Goal: Task Accomplishment & Management: Manage account settings

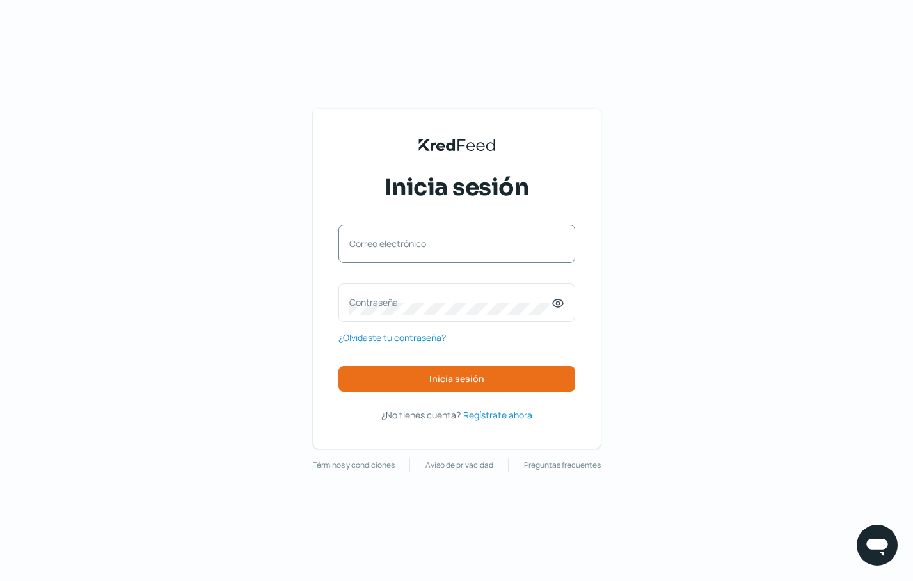
click at [422, 237] on label "Correo electrónico" at bounding box center [450, 243] width 202 height 12
click at [422, 244] on input "Correo electrónico" at bounding box center [456, 250] width 215 height 12
type input "[EMAIL_ADDRESS][DOMAIN_NAME]"
click at [560, 306] on icon at bounding box center [558, 303] width 13 height 13
click at [654, 332] on div "KredFeed's Black Logo Inicia sesión [EMAIL_ADDRESS][DOMAIN_NAME] Correo electró…" at bounding box center [456, 290] width 913 height 581
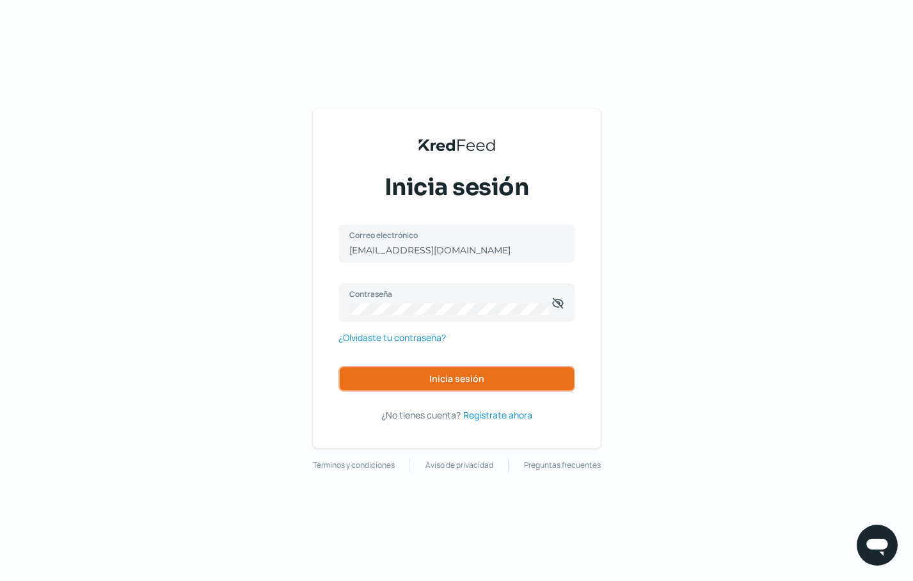
drag, startPoint x: 476, startPoint y: 381, endPoint x: 481, endPoint y: 347, distance: 34.3
click at [474, 381] on span "Inicia sesión" at bounding box center [456, 378] width 55 height 9
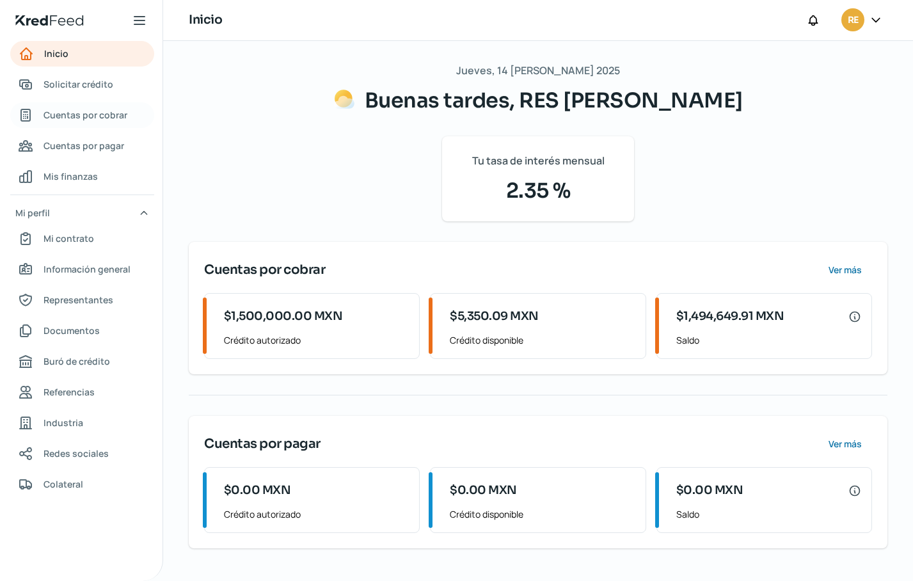
click at [92, 120] on span "Cuentas por cobrar" at bounding box center [86, 115] width 84 height 16
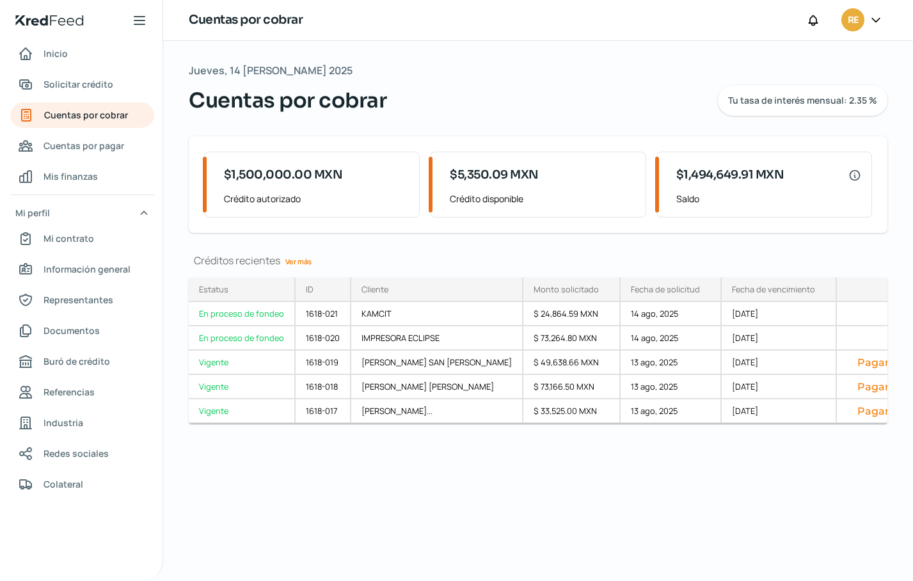
click at [301, 261] on link "Ver más" at bounding box center [298, 262] width 36 height 20
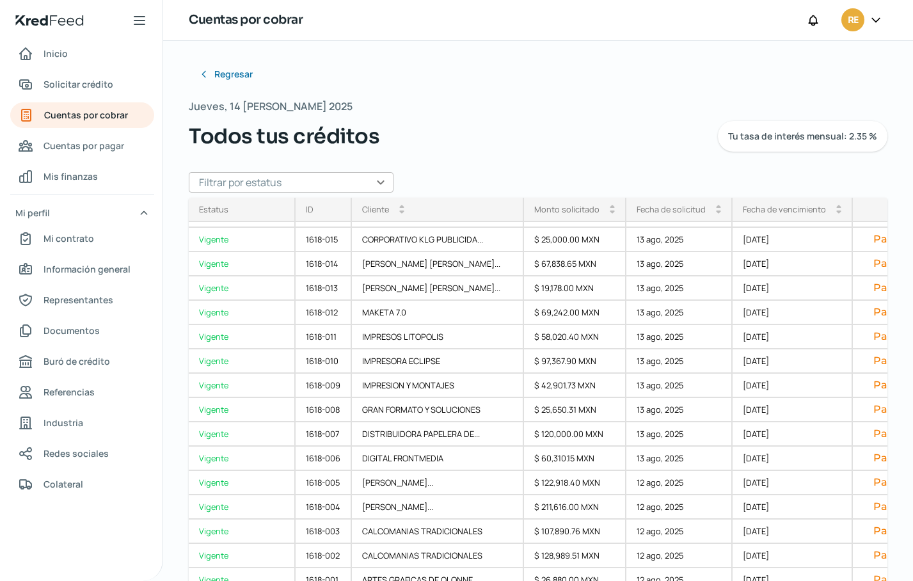
scroll to position [12, 0]
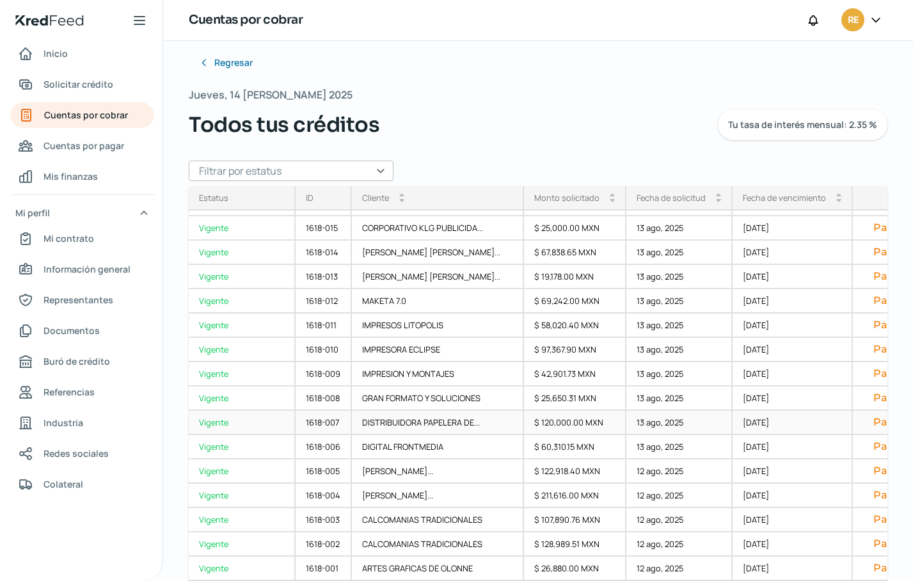
drag, startPoint x: 875, startPoint y: 362, endPoint x: 875, endPoint y: 417, distance: 55.7
click at [0, 0] on div "1618-021 KAMCIT $ 24,864.59 MXN 14 ago, 2025 [DATE] 1618-020 IMPRESORA ECLIPSE …" at bounding box center [0, 0] width 0 height 0
click at [215, 563] on div "Vigente" at bounding box center [242, 569] width 107 height 24
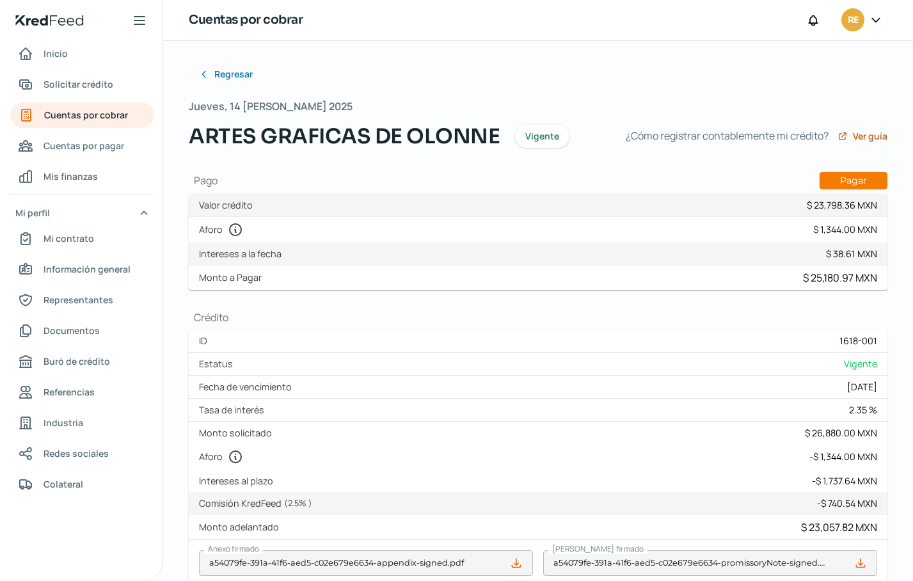
type input "COK1_XM_CFDI_FacturaNormal_100042108_CDMXKIN9008151K7.xml"
type input "COK1_XM_CFDI_FacturaNormal_100042108_CDMX.pdf"
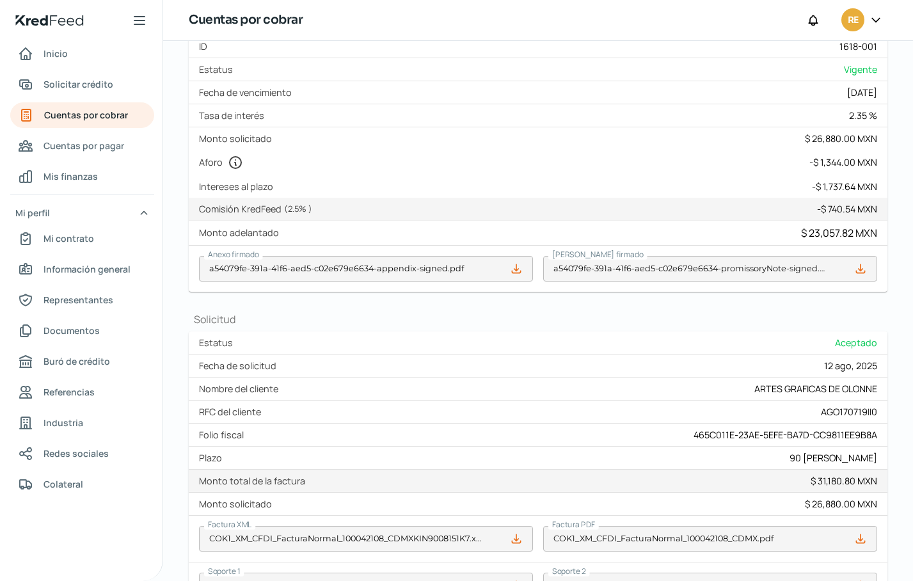
scroll to position [266, 0]
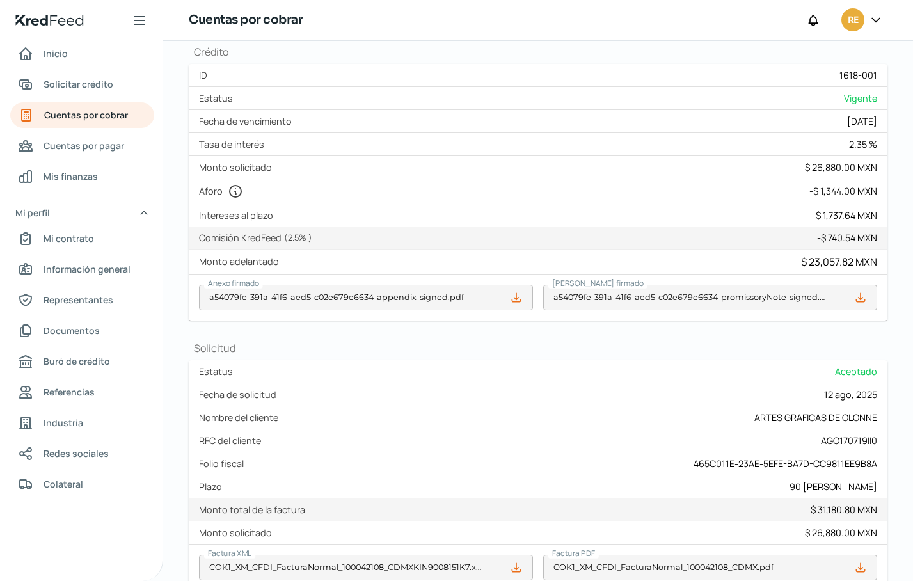
click at [743, 185] on div "Aforo - $ 1,344.00 MXN" at bounding box center [538, 192] width 699 height 26
click at [738, 346] on h1 "Solicitud" at bounding box center [538, 348] width 699 height 14
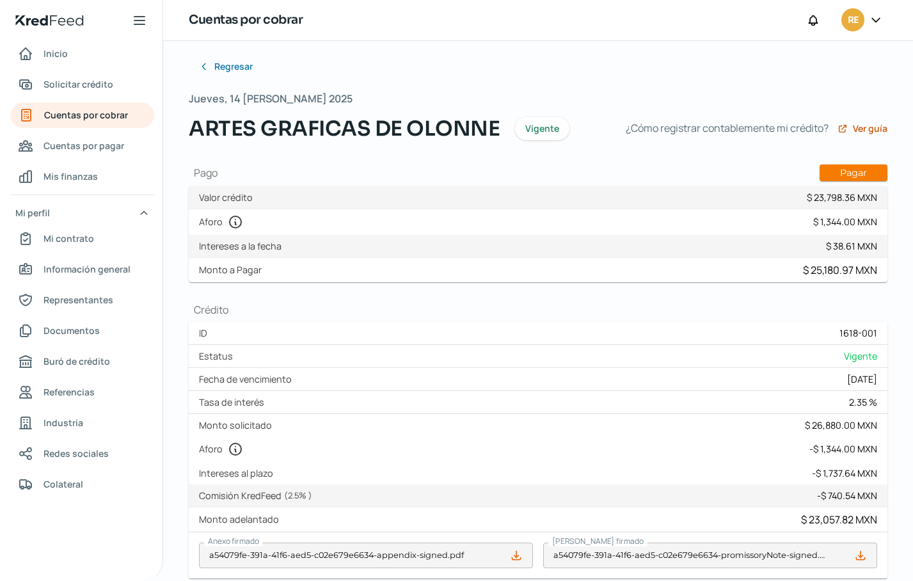
scroll to position [3, 0]
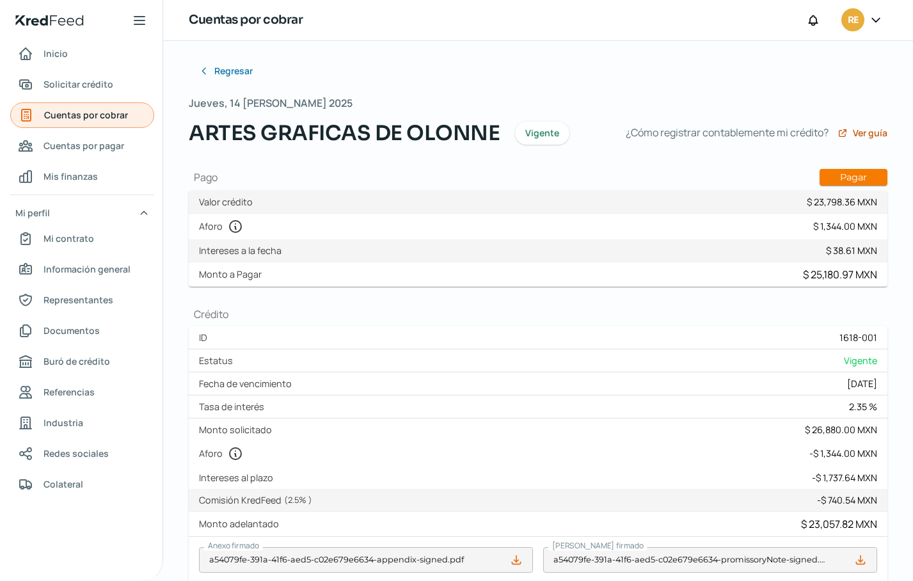
click at [92, 113] on span "Cuentas por cobrar" at bounding box center [86, 115] width 84 height 16
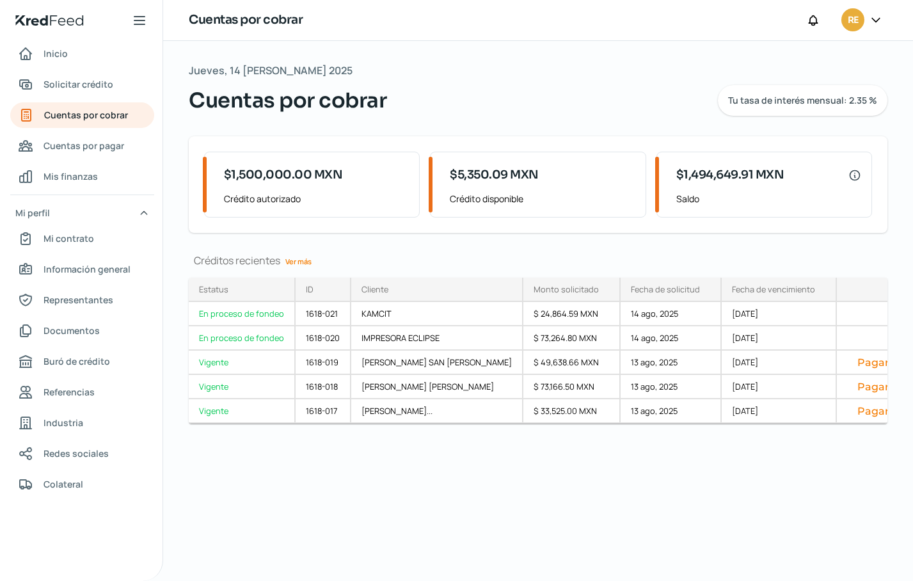
click at [294, 259] on link "Ver más" at bounding box center [298, 262] width 36 height 20
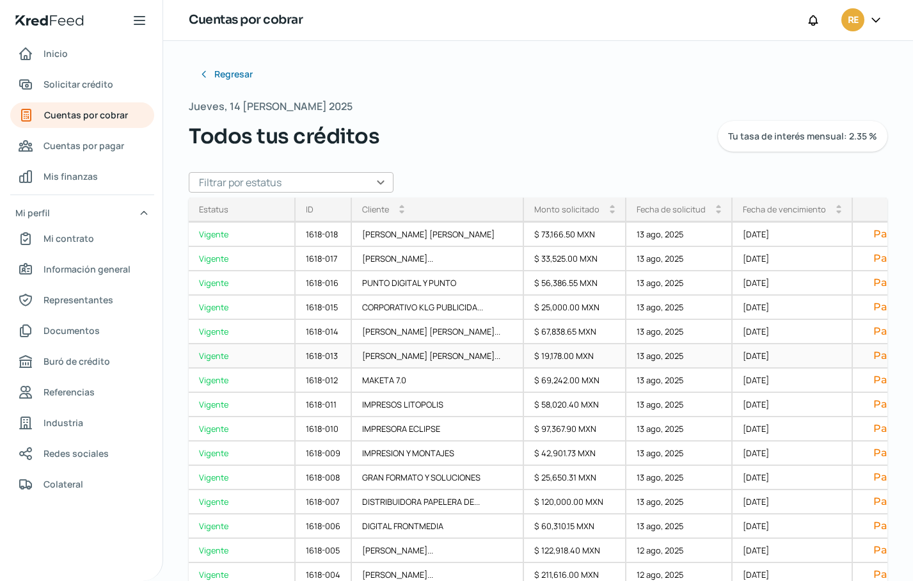
scroll to position [145, 0]
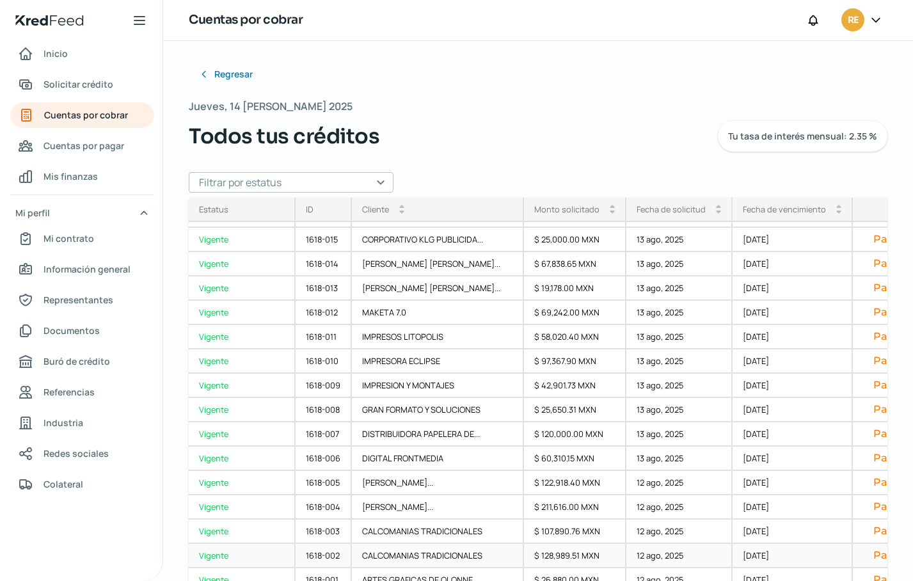
click at [220, 550] on div "Vigente" at bounding box center [242, 556] width 107 height 24
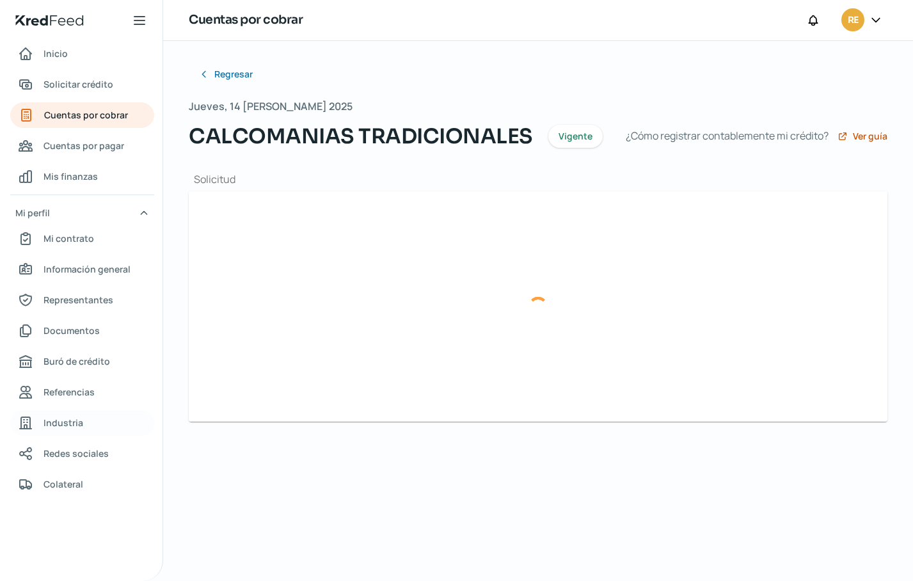
type input "COK1_XM_CFDI_FacturaNormal_100042038_CDMXKIN9008151K7.xml"
type input "COK1_XM_CFDI_FacturaNormal_100042038_CDMX.pdf"
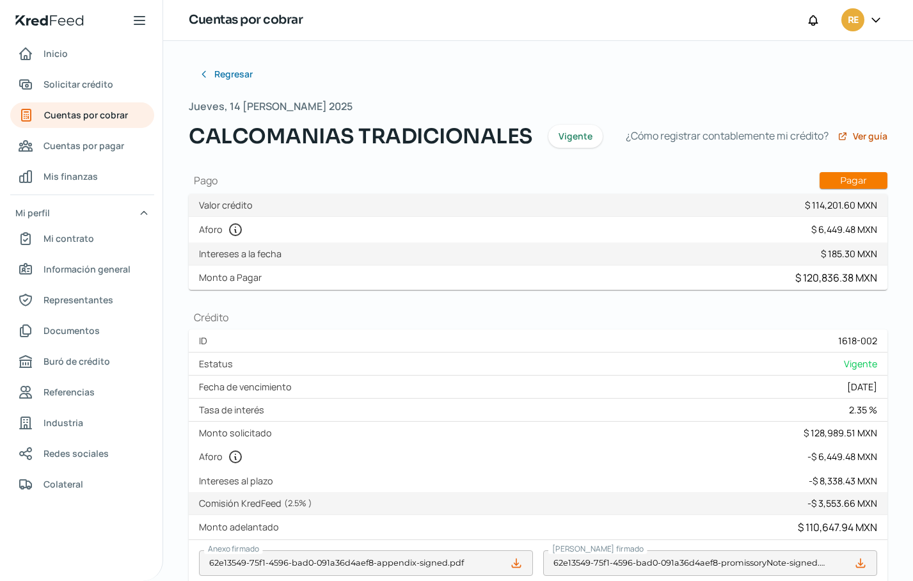
click at [720, 81] on div "Regresar Jueves, 14 [PERSON_NAME] 2025 CALCOMANIAS TRADICIONALES Vigente ¿Cómo …" at bounding box center [538, 458] width 699 height 795
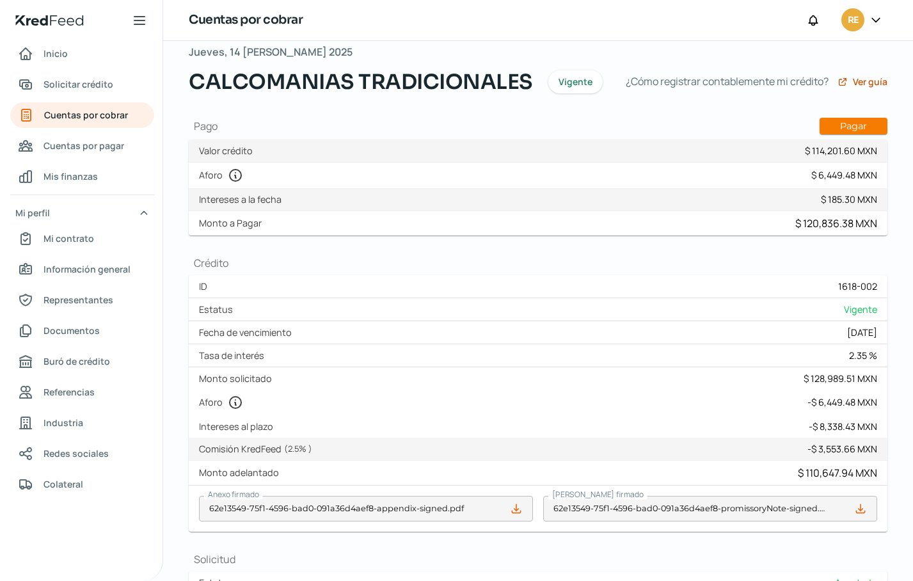
scroll to position [27, 0]
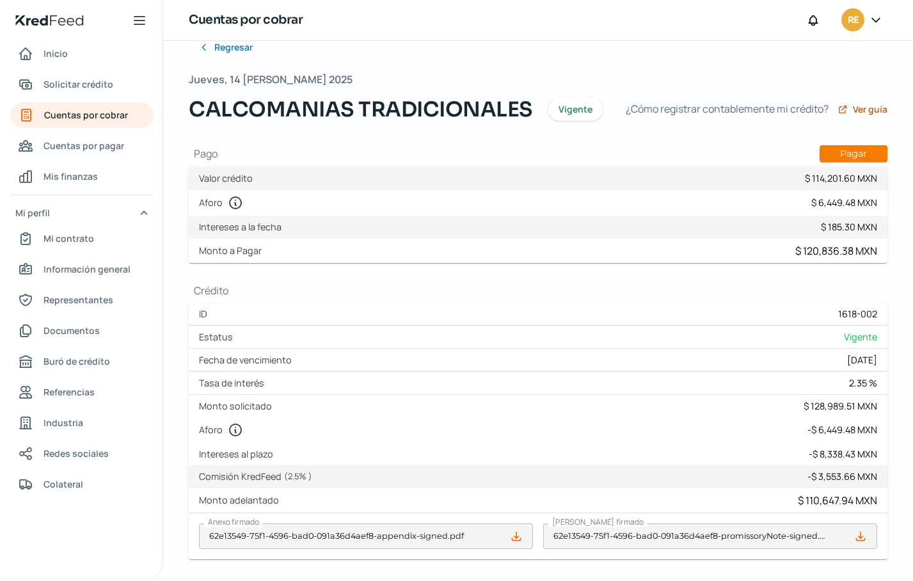
click at [787, 296] on h1 "Crédito" at bounding box center [538, 291] width 699 height 14
click at [516, 538] on icon at bounding box center [516, 536] width 13 height 13
click at [732, 279] on div "Regresar Jueves, 14 [PERSON_NAME] 2025 CALCOMANIAS TRADICIONALES Vigente ¿Cómo …" at bounding box center [538, 432] width 699 height 795
click at [891, 285] on div "Regresar Jueves, 14 [PERSON_NAME] 2025 CALCOMANIAS TRADICIONALES Vigente ¿Cómo …" at bounding box center [538, 457] width 750 height 887
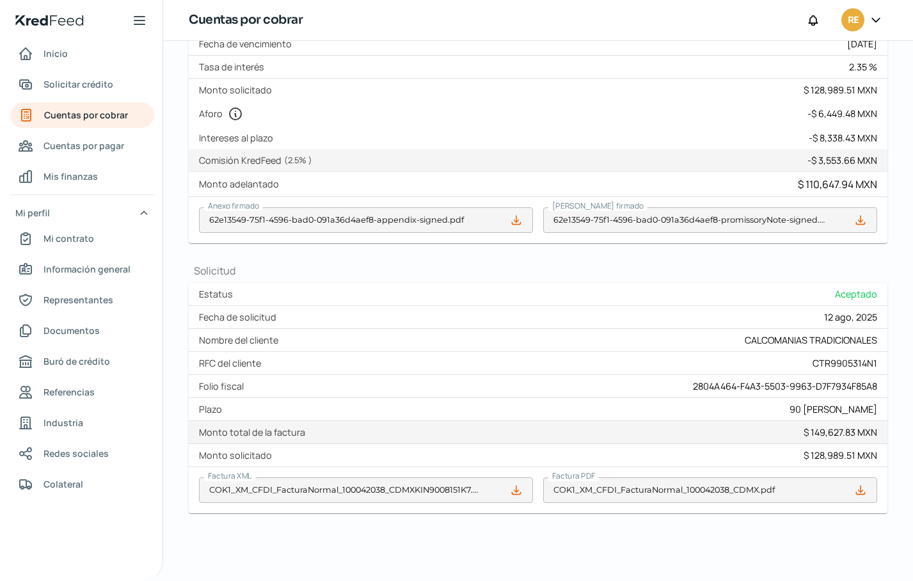
scroll to position [347, 0]
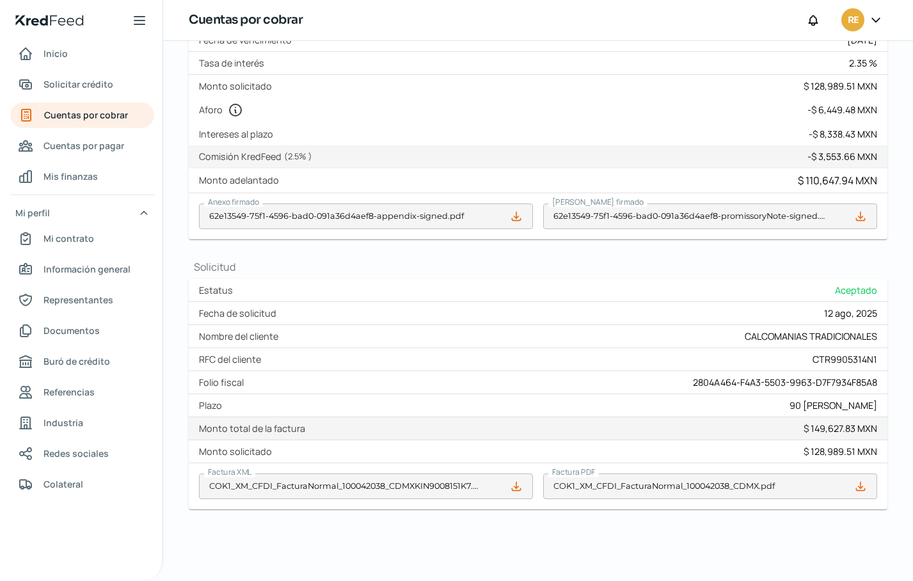
click at [856, 487] on icon at bounding box center [860, 486] width 8 height 8
click at [902, 81] on div "Regresar Jueves, 14 [PERSON_NAME] 2025 CALCOMANIAS TRADICIONALES Vigente ¿Cómo …" at bounding box center [538, 137] width 750 height 887
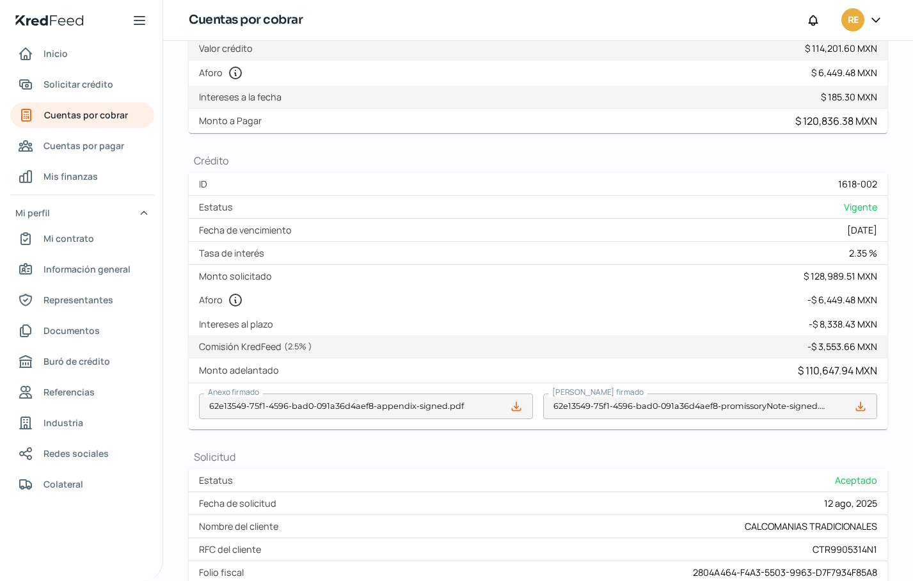
scroll to position [155, 0]
click at [897, 445] on div "Regresar Jueves, 14 [PERSON_NAME] 2025 CALCOMANIAS TRADICIONALES Vigente ¿Cómo …" at bounding box center [538, 329] width 750 height 887
click at [76, 116] on span "Cuentas por cobrar" at bounding box center [86, 115] width 84 height 16
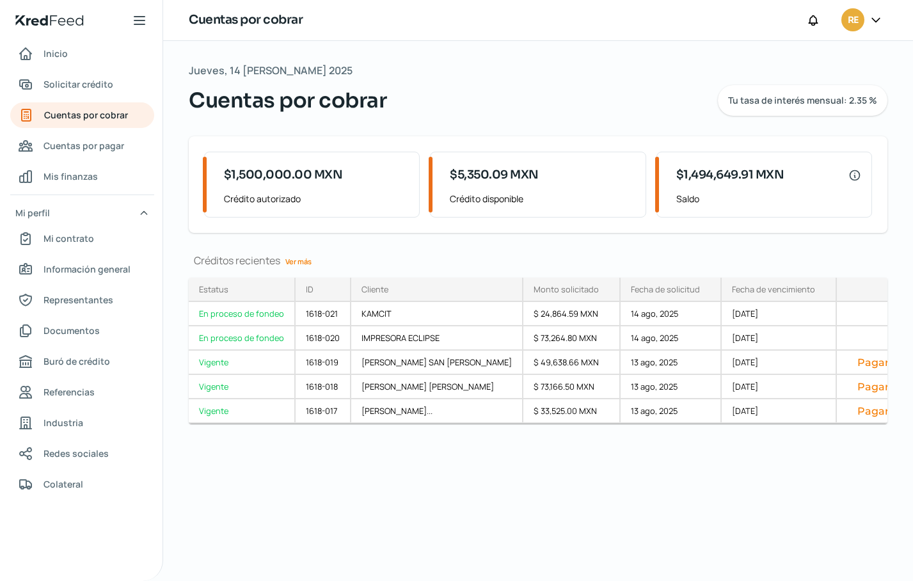
click at [309, 265] on link "Ver más" at bounding box center [298, 262] width 36 height 20
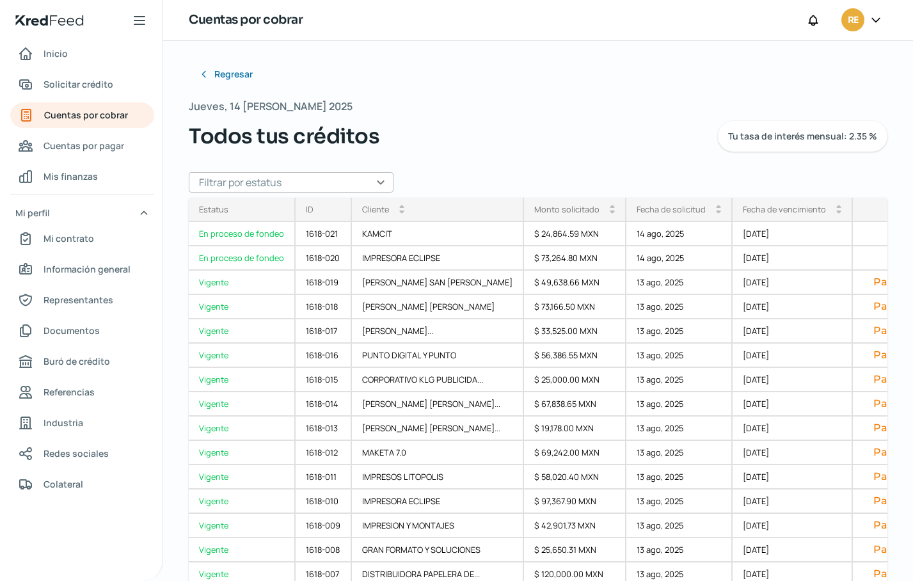
drag, startPoint x: 877, startPoint y: 278, endPoint x: 588, endPoint y: 518, distance: 375.5
click at [881, 507] on div "Estatus En proceso de fondeo En proceso de fondeo Vigente Vigente Vigente Vigen…" at bounding box center [538, 395] width 699 height 395
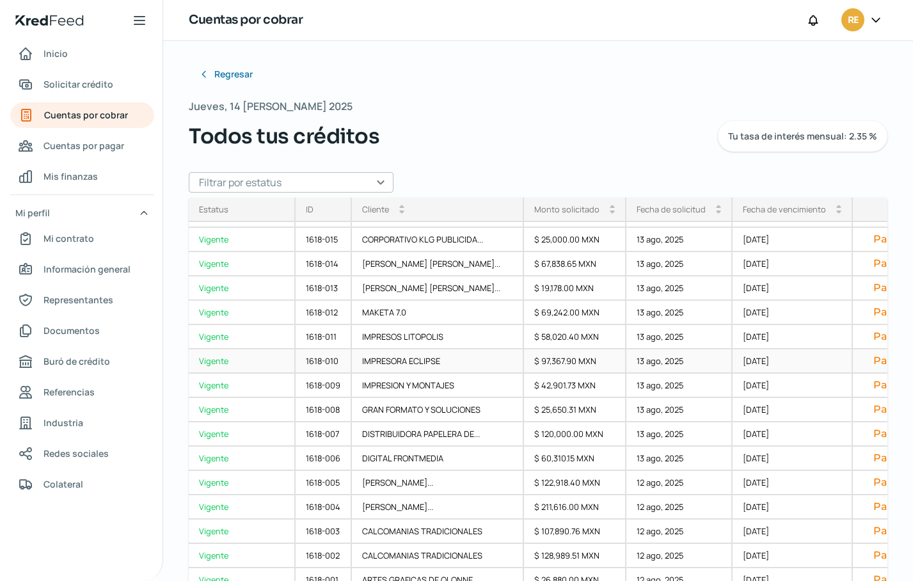
scroll to position [145, 0]
click at [209, 527] on div "Vigente" at bounding box center [242, 532] width 107 height 24
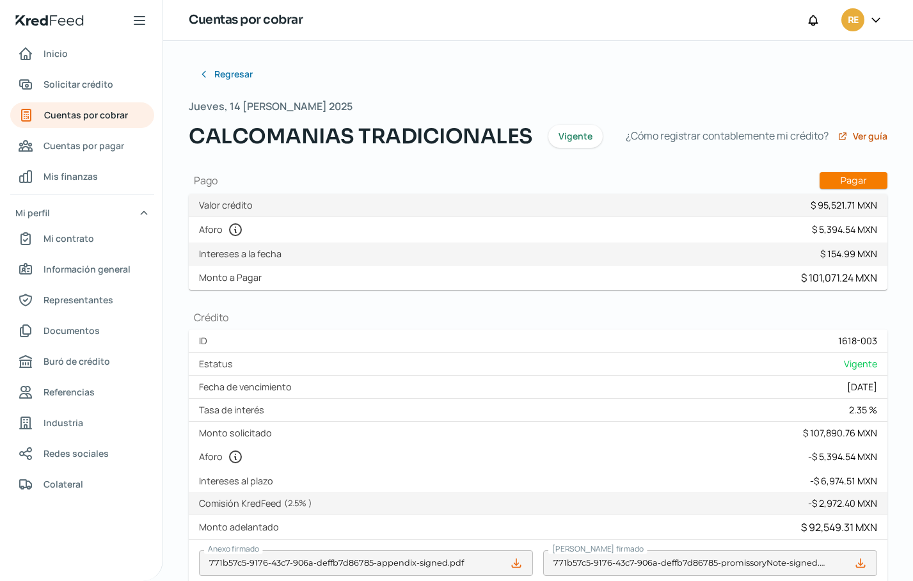
type input "COK1_XM_CFDI_FacturaNormal_100042138_CDMXKIN9008151K7.xml"
type input "COK1_XM_CFDI_FacturaNormal_100042138_CDMX.pdf"
click at [787, 80] on div "Regresar Jueves, 14 [PERSON_NAME] 2025 CALCOMANIAS TRADICIONALES Vigente ¿Cómo …" at bounding box center [538, 458] width 699 height 795
click at [85, 114] on span "Cuentas por cobrar" at bounding box center [86, 115] width 84 height 16
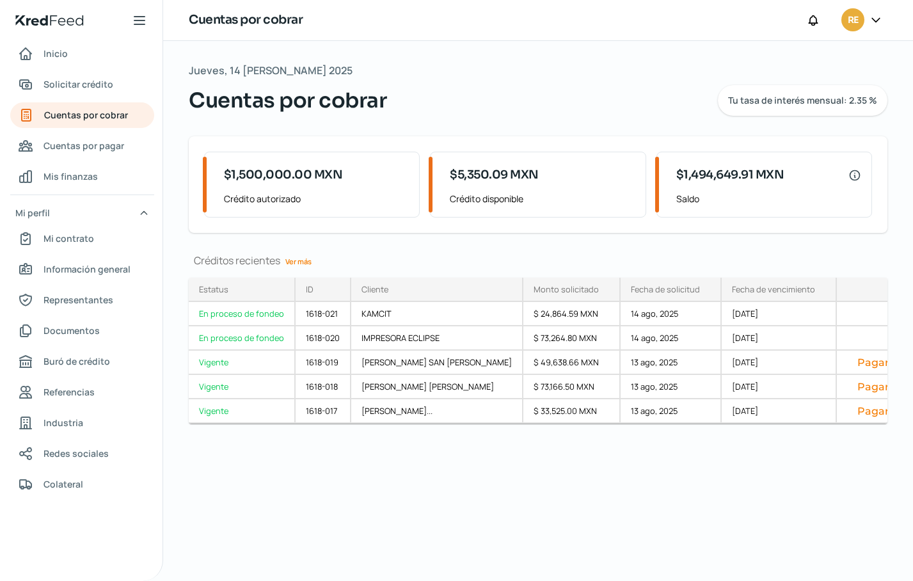
click at [305, 261] on link "Ver más" at bounding box center [298, 262] width 36 height 20
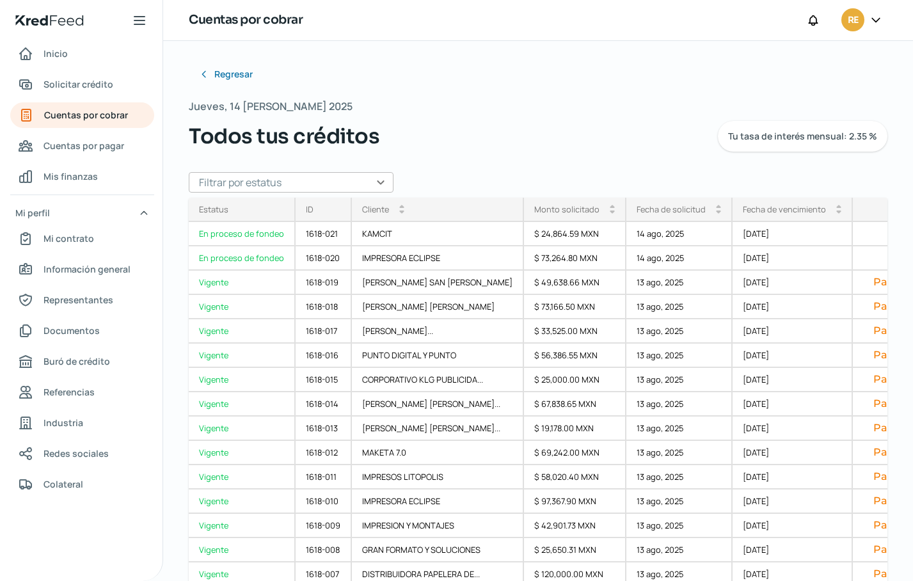
scroll to position [145, 0]
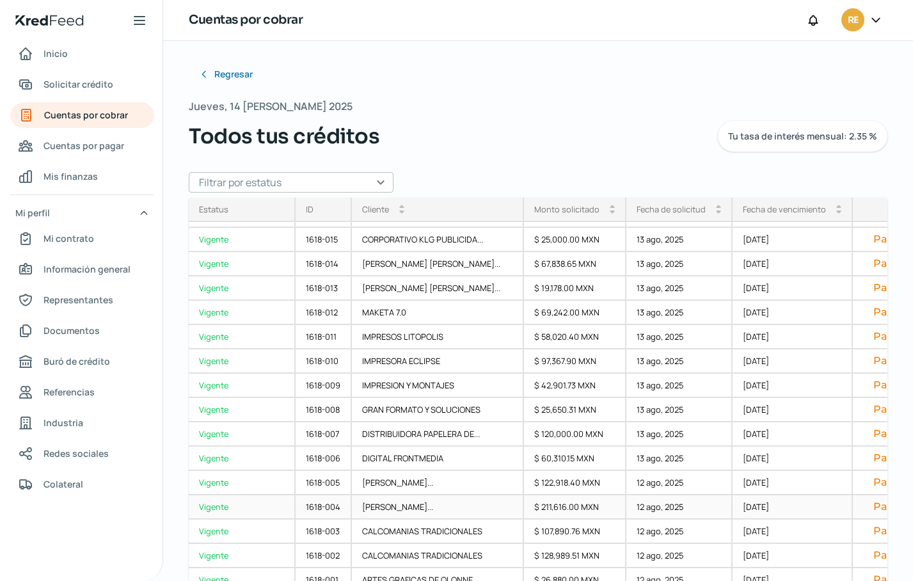
click at [208, 500] on div "Vigente" at bounding box center [242, 507] width 107 height 24
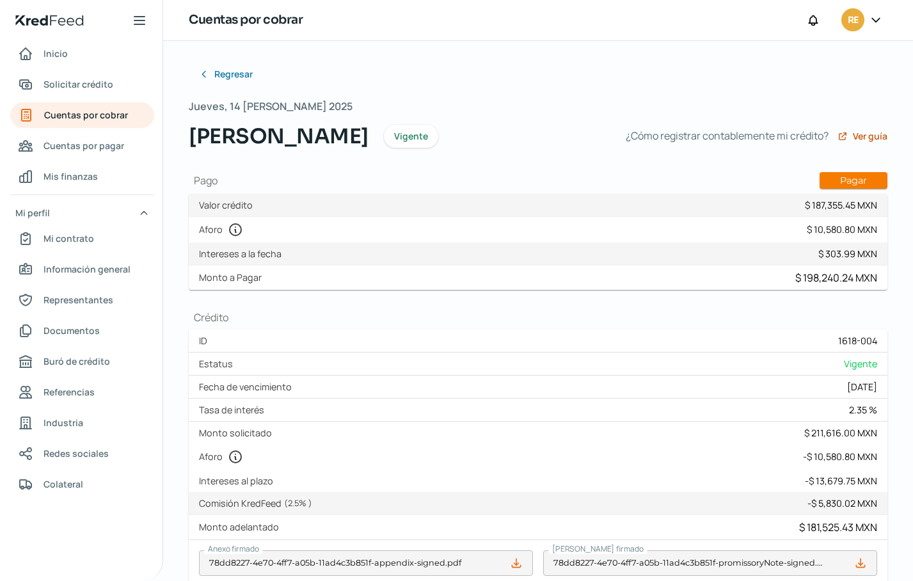
type input "COK1_XM_CFDI_FacturaNormal_100042197_CDMXKIN9008151K7.xml"
type input "COK1_XM_CFDI_FacturaNormal_100042197_CDMX.pdf"
click at [899, 341] on div "Regresar Jueves, 14 [PERSON_NAME] 2025 [PERSON_NAME] ¿Cómo registrar contableme…" at bounding box center [538, 484] width 750 height 887
click at [831, 152] on div "¿Cómo registrar contablemente mi crédito? Ver guía" at bounding box center [757, 136] width 262 height 31
click at [90, 109] on span "Cuentas por cobrar" at bounding box center [86, 115] width 84 height 16
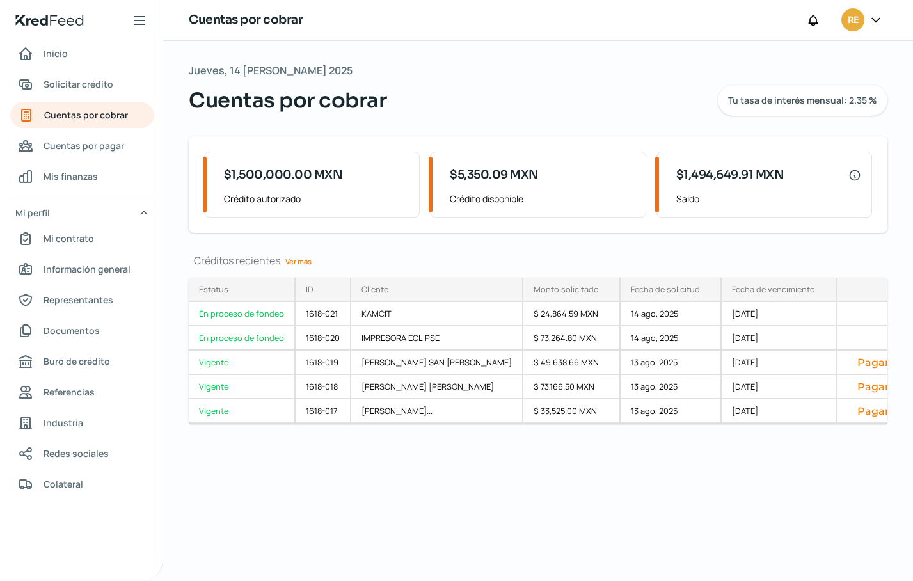
click at [291, 255] on link "Ver más" at bounding box center [298, 262] width 36 height 20
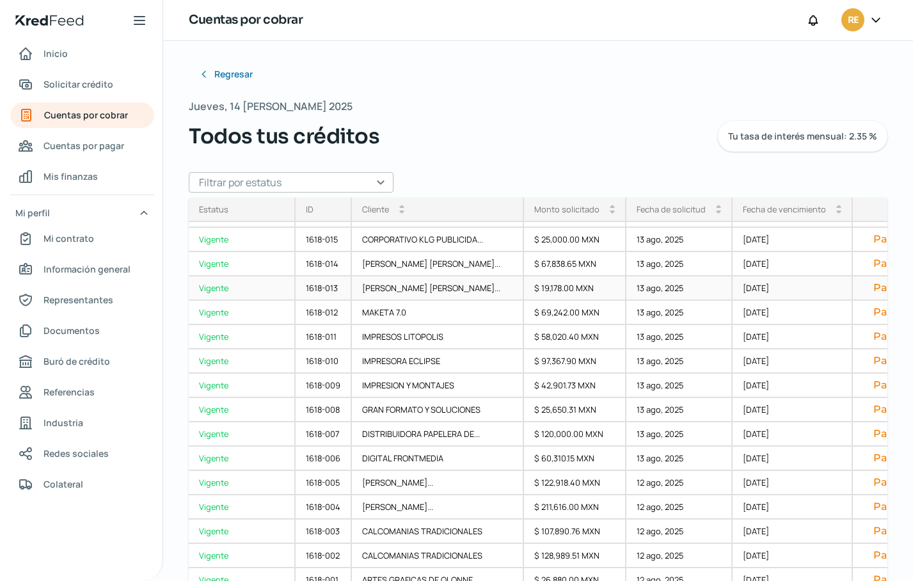
scroll to position [145, 0]
click at [207, 477] on div "Vigente" at bounding box center [242, 483] width 107 height 24
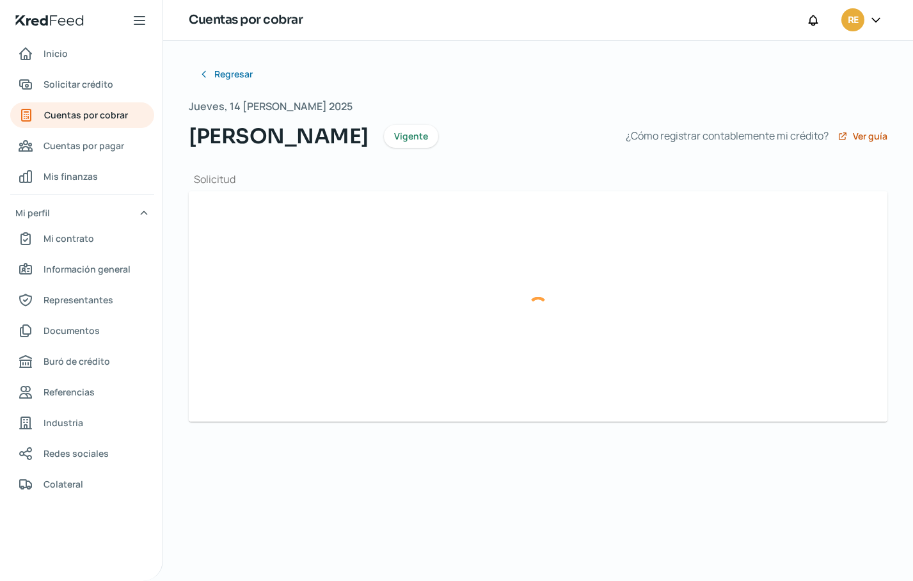
type input "COK1_XM_CFDI_FacturaNormal_100042259_CDMXKIN9008151K7.xml"
type input "COK1_XM_CFDI_FacturaNormal_100042259_CDMX.pdf"
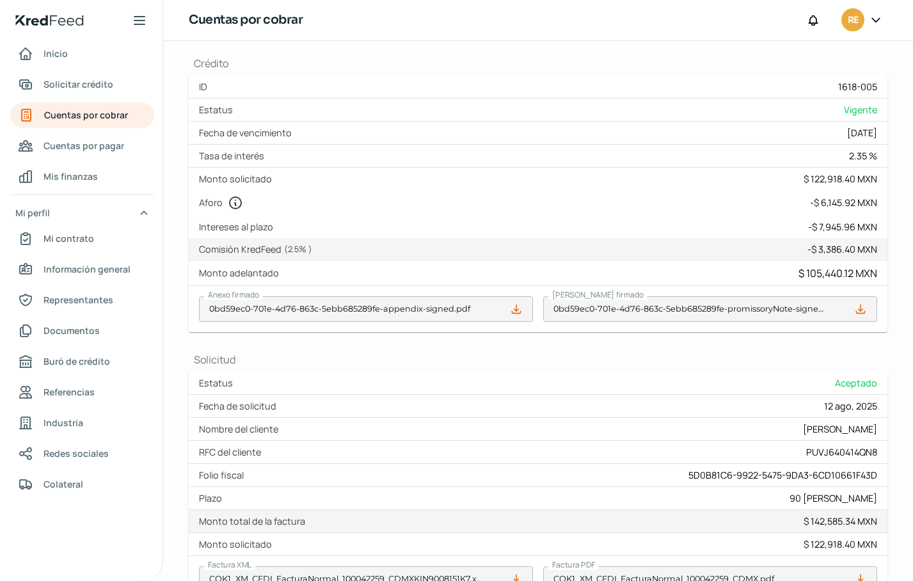
scroll to position [256, 0]
click at [895, 319] on div "Regresar Jueves, 14 [PERSON_NAME] 2025 [PERSON_NAME] ¿Cómo registrar contableme…" at bounding box center [538, 228] width 750 height 887
click at [63, 115] on span "Cuentas por cobrar" at bounding box center [86, 115] width 84 height 16
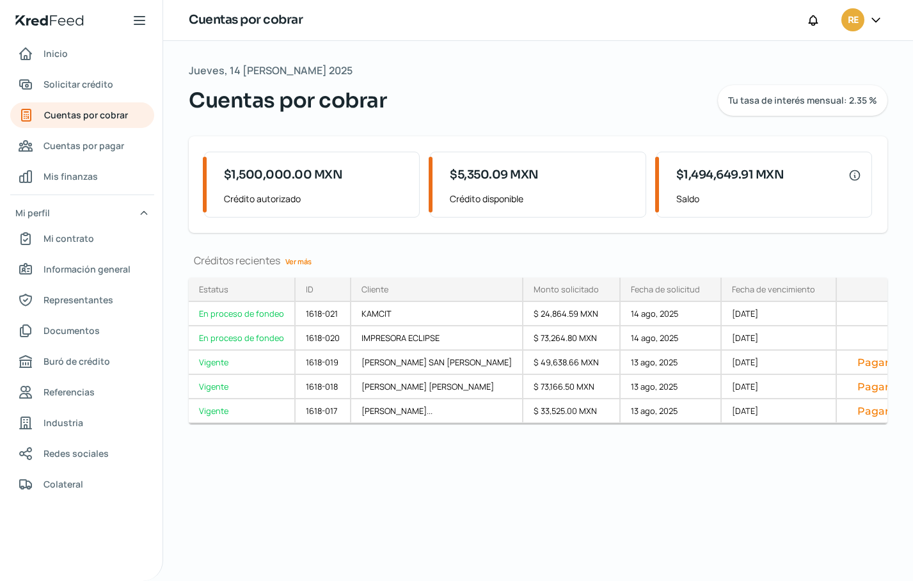
click at [292, 261] on link "Ver más" at bounding box center [298, 262] width 36 height 20
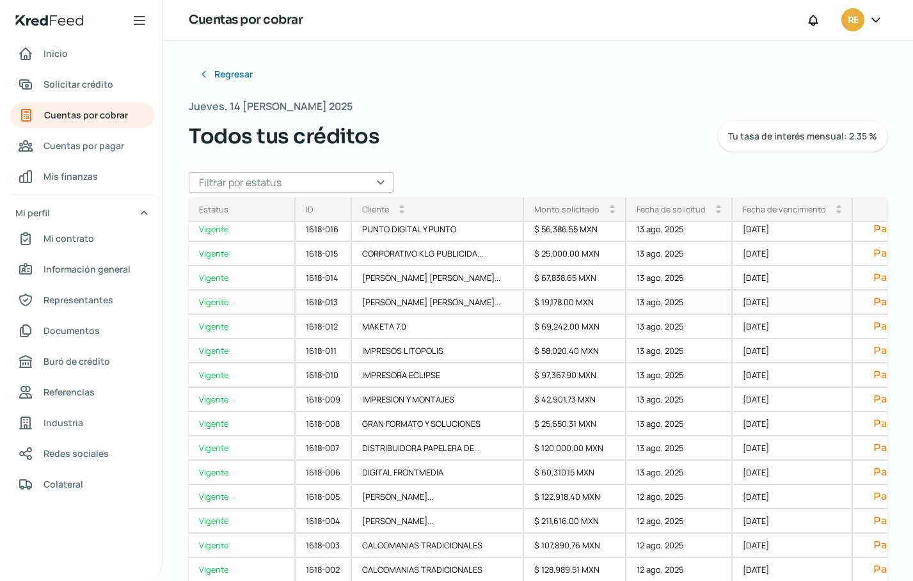
scroll to position [128, 0]
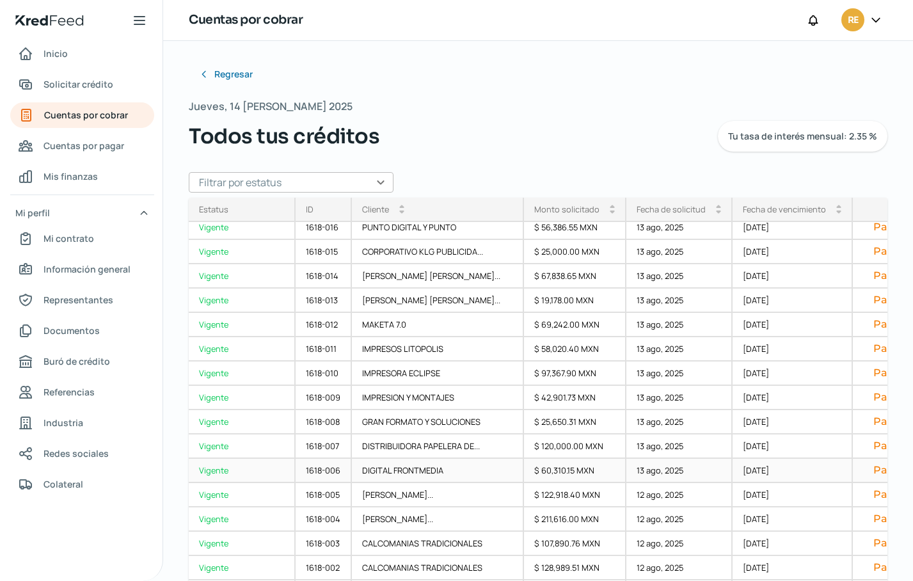
click at [212, 470] on div "Vigente" at bounding box center [242, 471] width 107 height 24
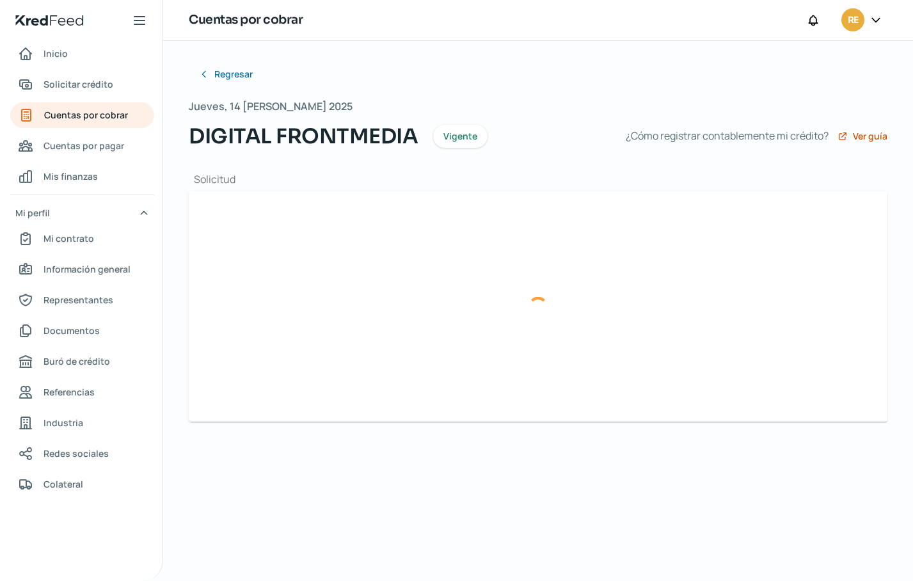
type input "COK1_XM_CFDI_FacturaNormal_300014786_MTKIN9008151K7.xml"
type input "COK1_XM_CFDI_FacturaNormal_300014786_MT.pdf"
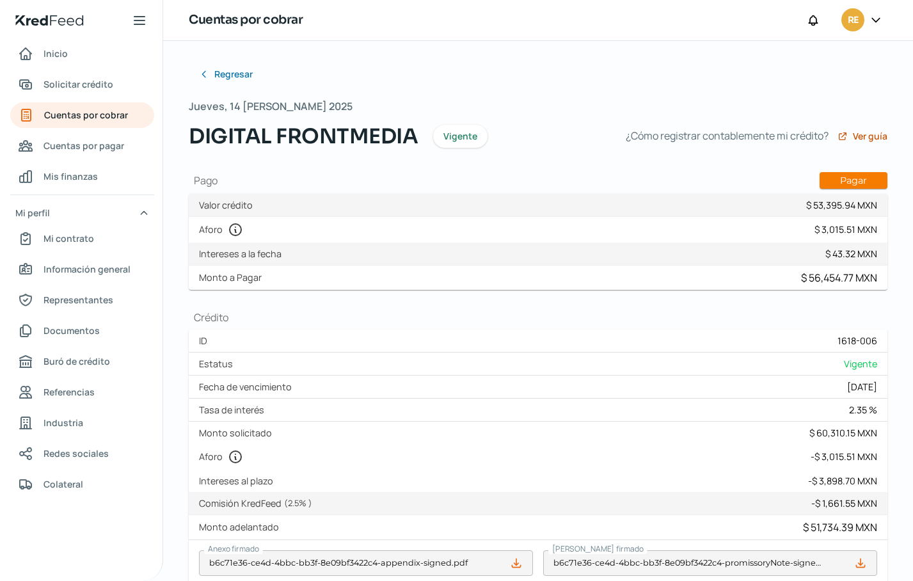
click at [901, 331] on div "Regresar Jueves, 14 [PERSON_NAME] 2025 DIGITAL FRONTMEDIA Vigente ¿Cómo registr…" at bounding box center [538, 508] width 750 height 934
click at [53, 113] on span "Cuentas por cobrar" at bounding box center [86, 115] width 84 height 16
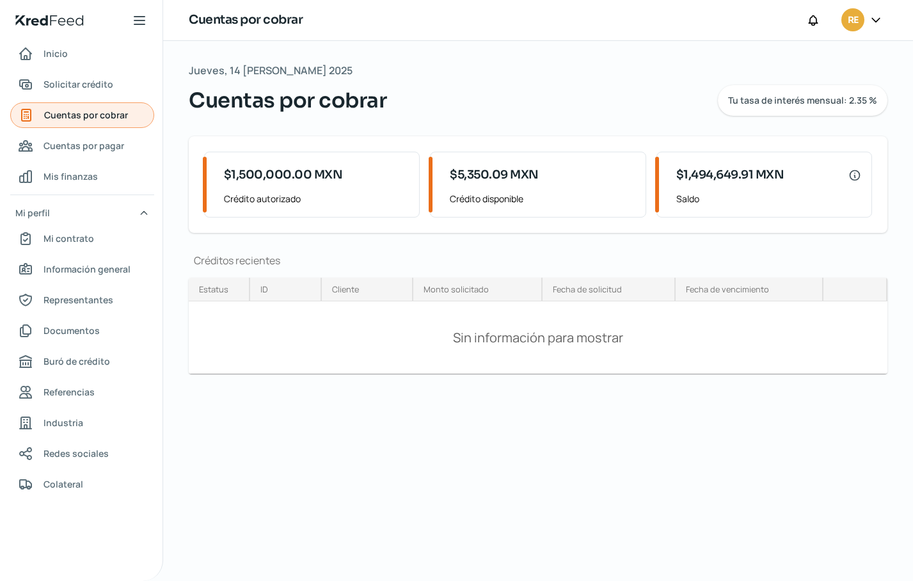
click at [65, 115] on span "Cuentas por cobrar" at bounding box center [86, 115] width 84 height 16
click at [65, 144] on span "Cuentas por pagar" at bounding box center [84, 146] width 81 height 16
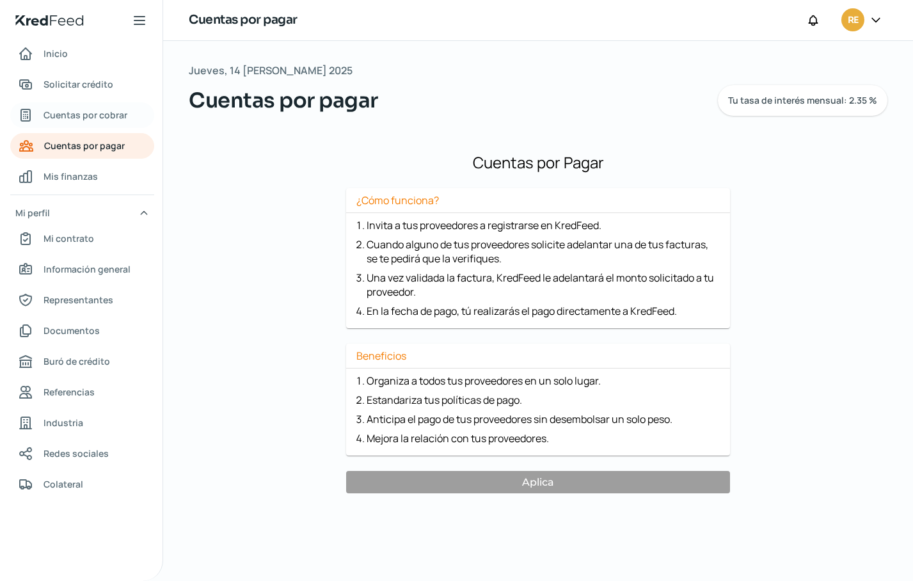
click at [74, 115] on span "Cuentas por cobrar" at bounding box center [86, 115] width 84 height 16
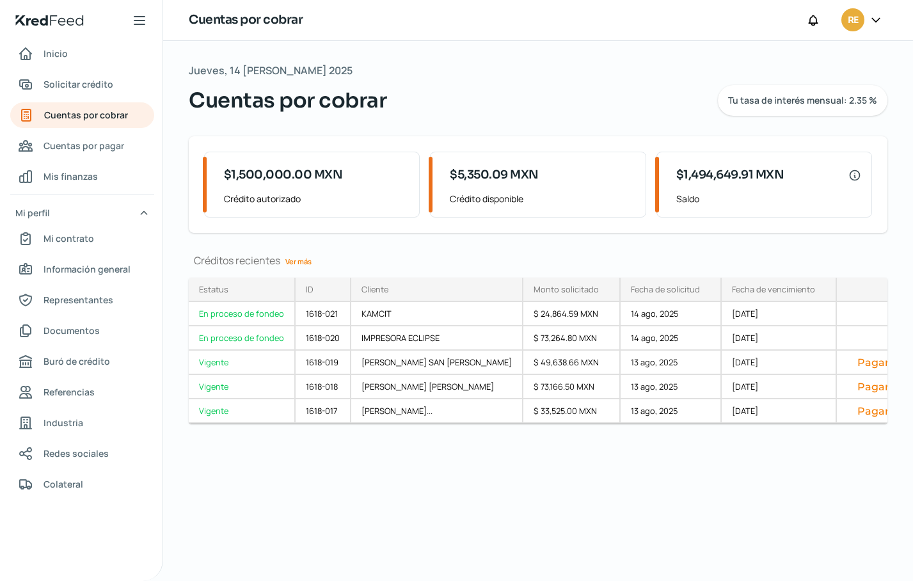
click at [297, 259] on link "Ver más" at bounding box center [298, 262] width 36 height 20
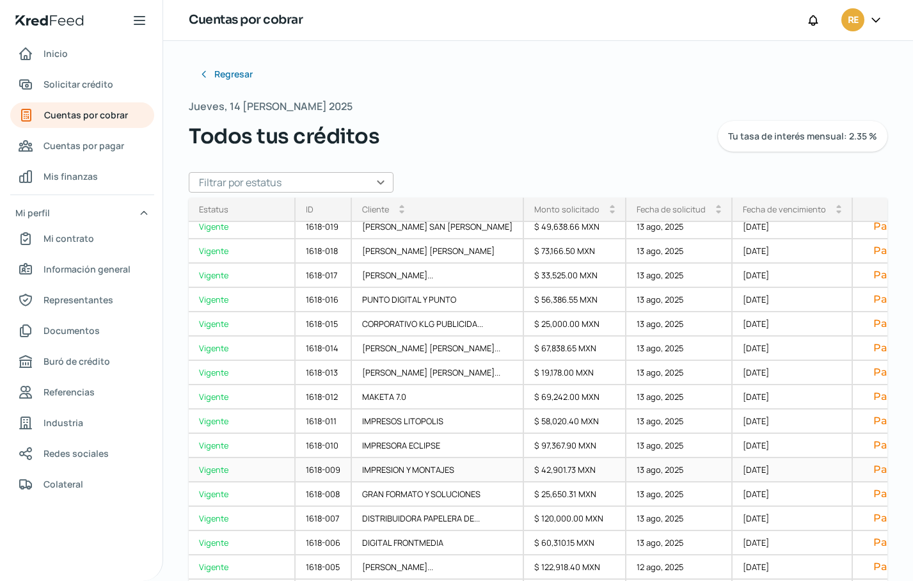
scroll to position [128, 0]
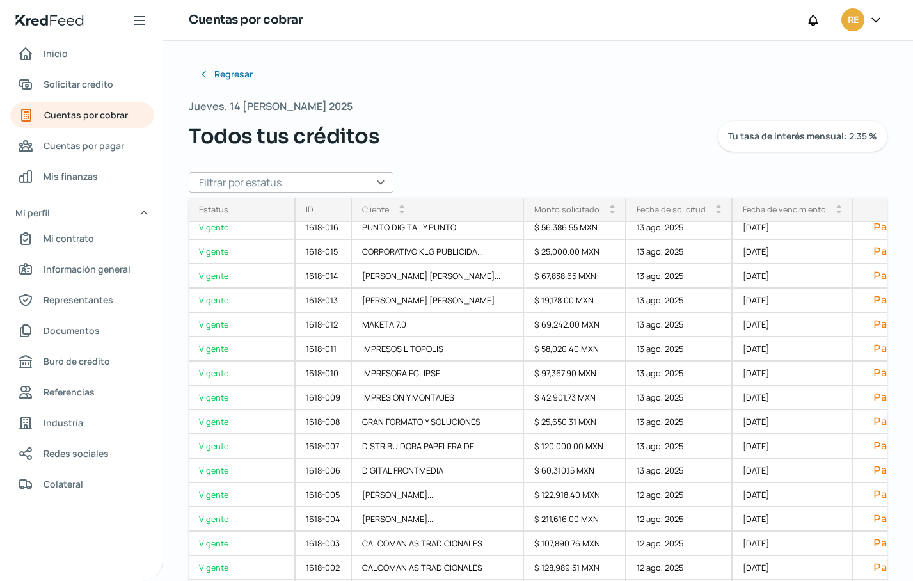
click at [862, 165] on div "Regresar Jueves, 14 [PERSON_NAME] 2025 Todos tus créditos Tu tasa de interés me…" at bounding box center [538, 271] width 699 height 421
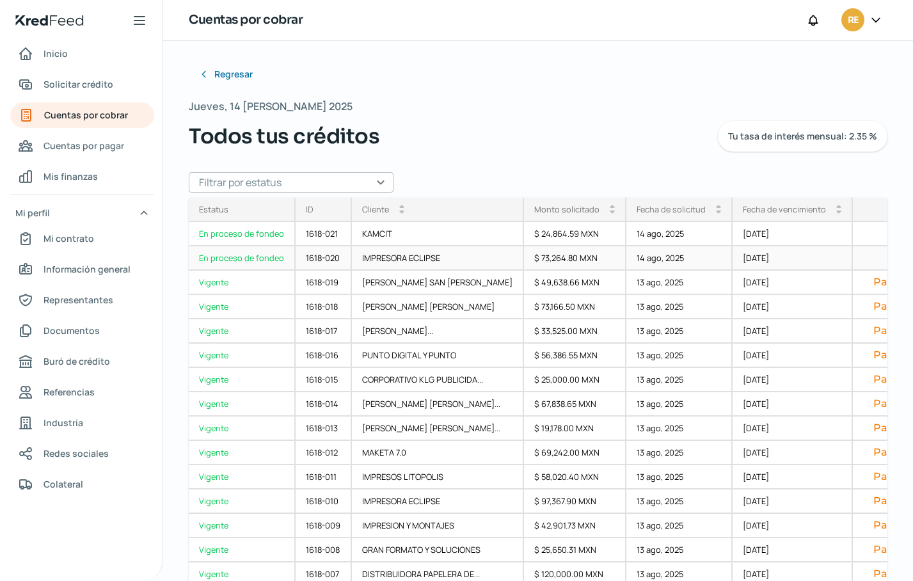
click at [250, 261] on div "En proceso de fondeo" at bounding box center [242, 258] width 107 height 24
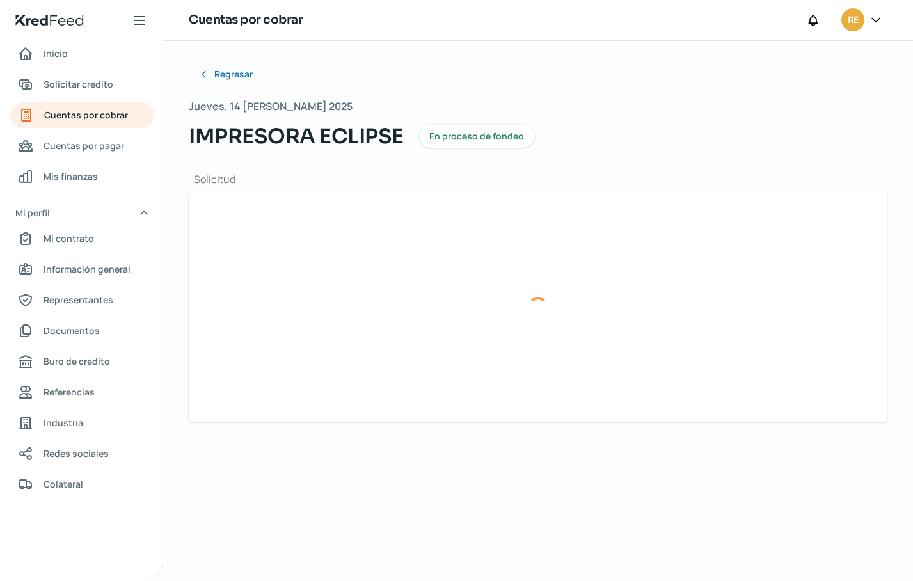
type input "COK1_XM_CFDI_FacturaNormal_100042415_CDMXKIN9008151K7.xml"
type input "COK1_XM_CFDI_FacturaNormal_100042415_CDMX.pdf"
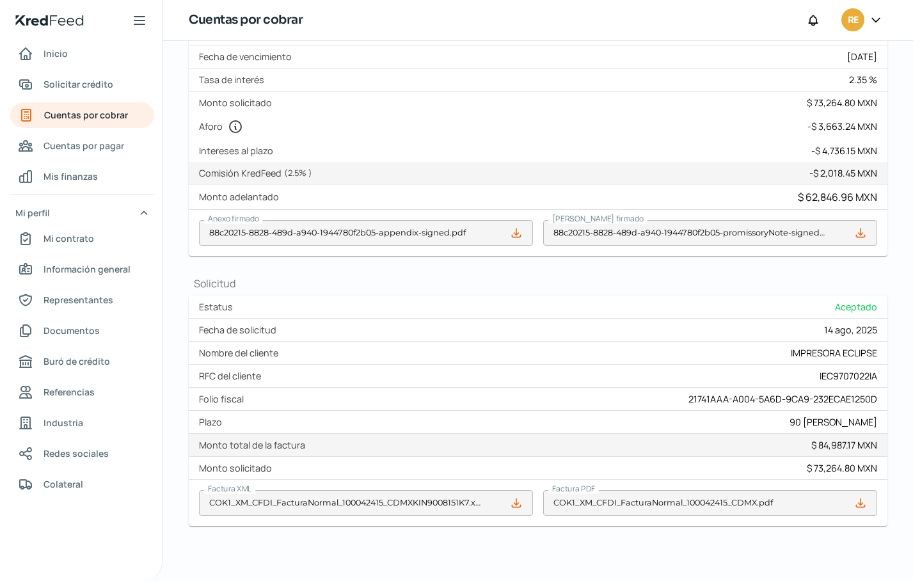
scroll to position [209, 0]
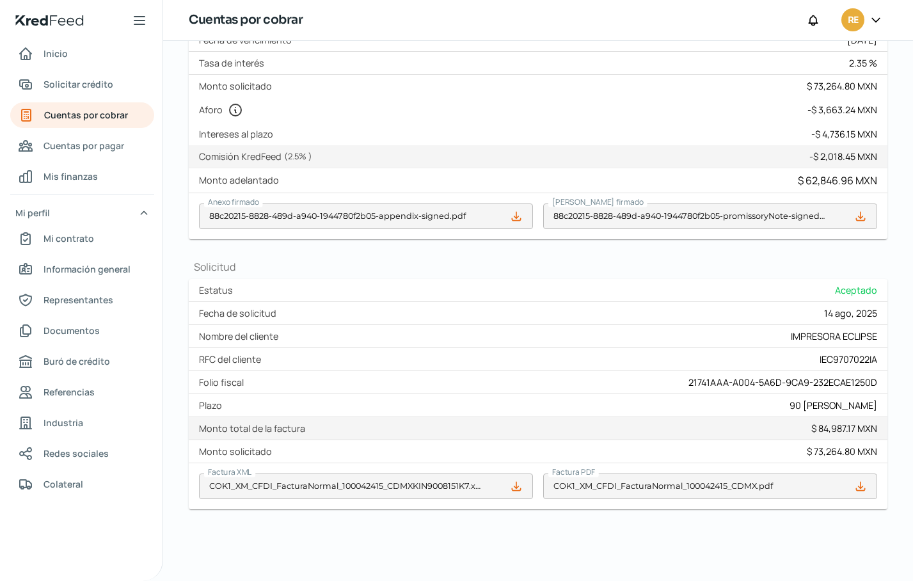
click at [857, 484] on icon at bounding box center [860, 486] width 13 height 13
click at [865, 536] on div "Regresar Jueves, 14 [PERSON_NAME] 2025 IMPRESORA ECLIPSE En proceso de fondeo C…" at bounding box center [538, 207] width 699 height 708
click at [85, 114] on span "Cuentas por cobrar" at bounding box center [86, 115] width 84 height 16
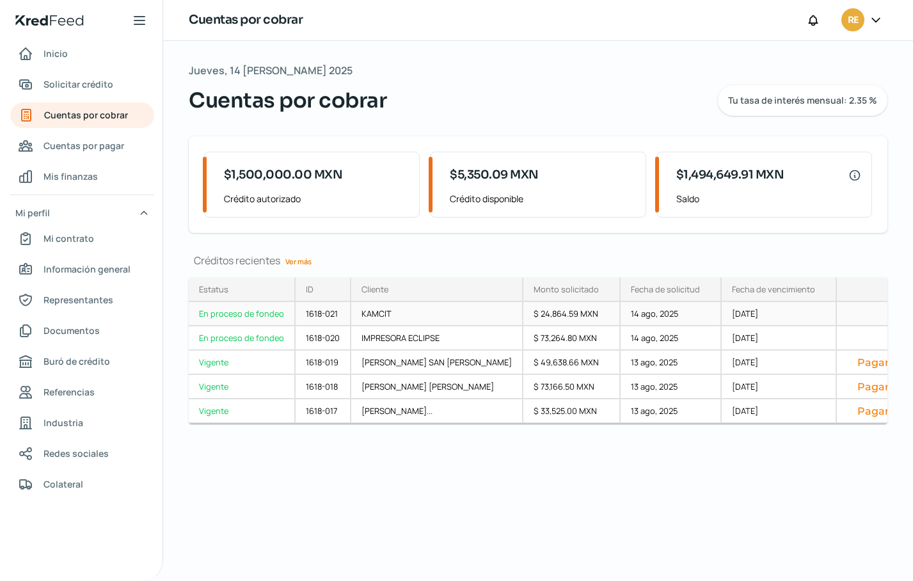
click at [246, 314] on div "En proceso de fondeo" at bounding box center [242, 314] width 107 height 24
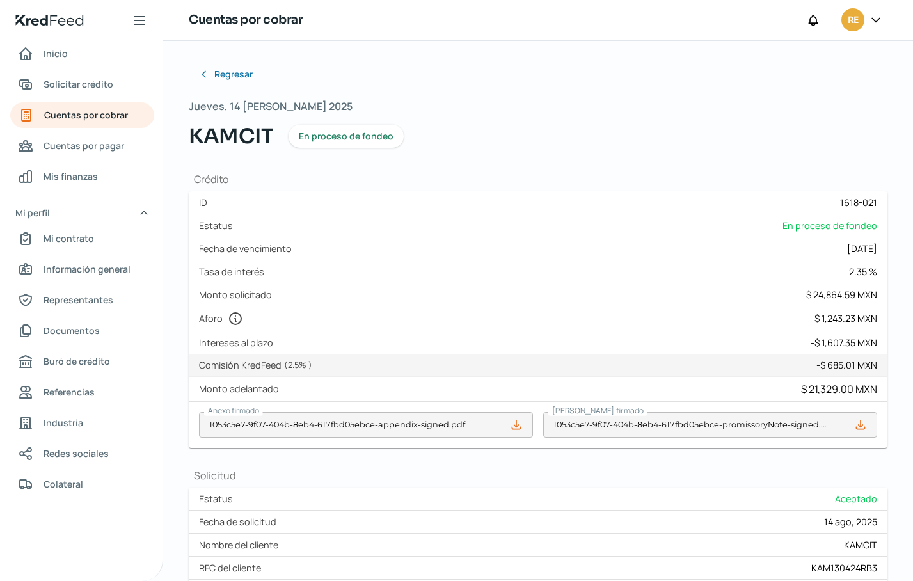
type input "COK1_XM_CFDI_FacturaNormal_100042324_CDMXKIN9008151K7.xml"
type input "COK1_XM_CFDI_FacturaNormal_100042324_CDMX.pdf"
click at [447, 462] on div "Regresar Jueves, 14 [PERSON_NAME] 2025 KAMCIT En proceso de fondeo Crédito ID 1…" at bounding box center [538, 389] width 699 height 657
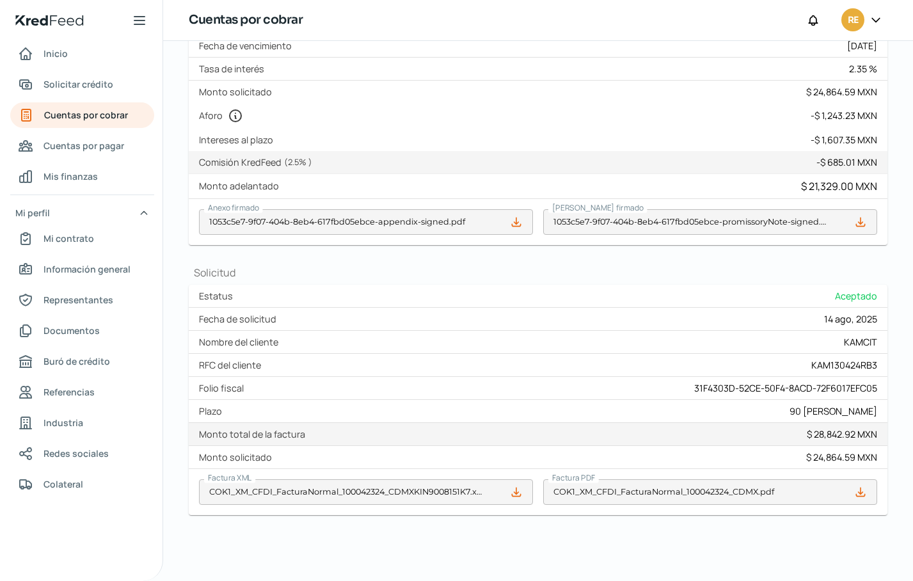
scroll to position [209, 0]
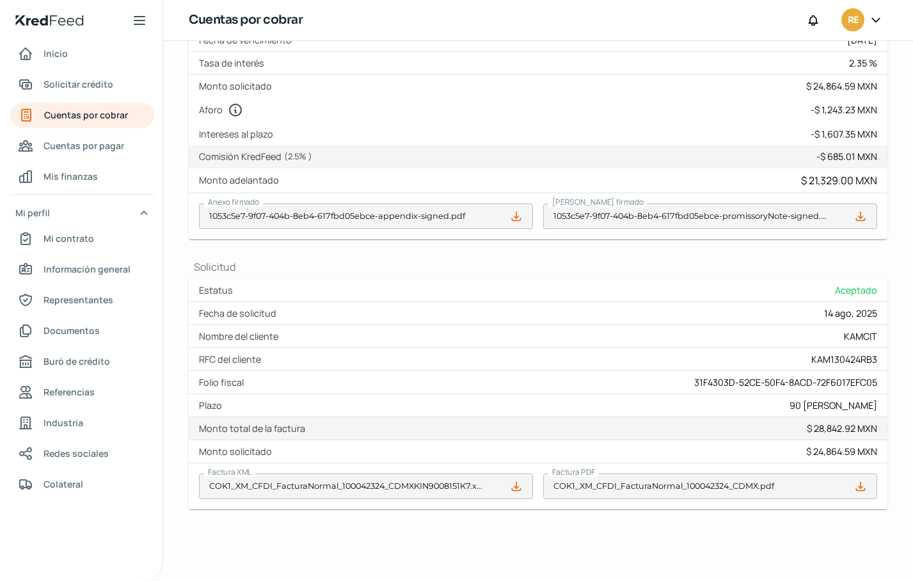
click at [856, 490] on icon at bounding box center [860, 486] width 8 height 8
click at [817, 550] on div "Regresar Jueves, 14 [PERSON_NAME] 2025 KAMCIT En proceso de fondeo Crédito ID 1…" at bounding box center [538, 207] width 699 height 708
drag, startPoint x: 817, startPoint y: 549, endPoint x: 817, endPoint y: 542, distance: 6.4
click at [817, 549] on div "Regresar Jueves, 14 [PERSON_NAME] 2025 KAMCIT En proceso de fondeo Crédito ID 1…" at bounding box center [538, 207] width 699 height 708
click at [84, 119] on span "Cuentas por cobrar" at bounding box center [86, 115] width 84 height 16
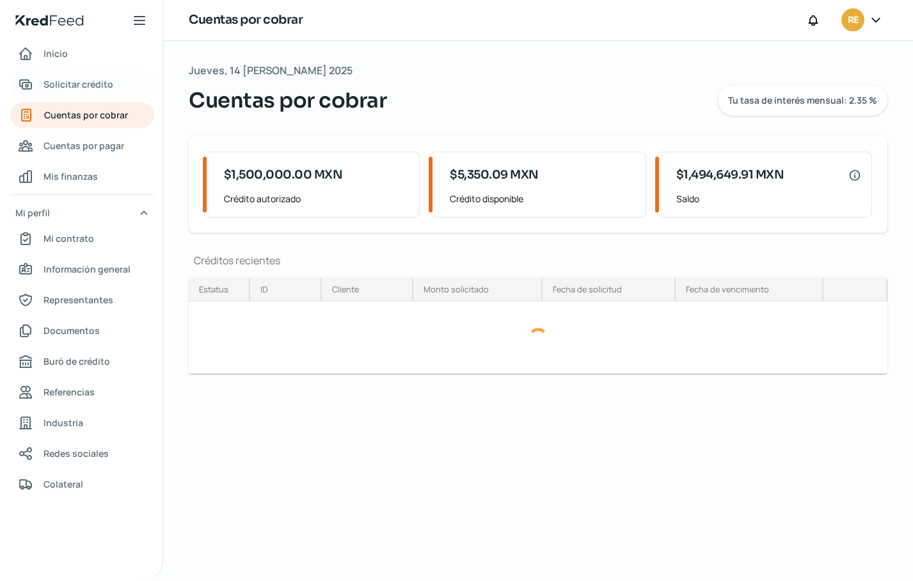
click at [83, 86] on span "Solicitar crédito" at bounding box center [79, 84] width 70 height 16
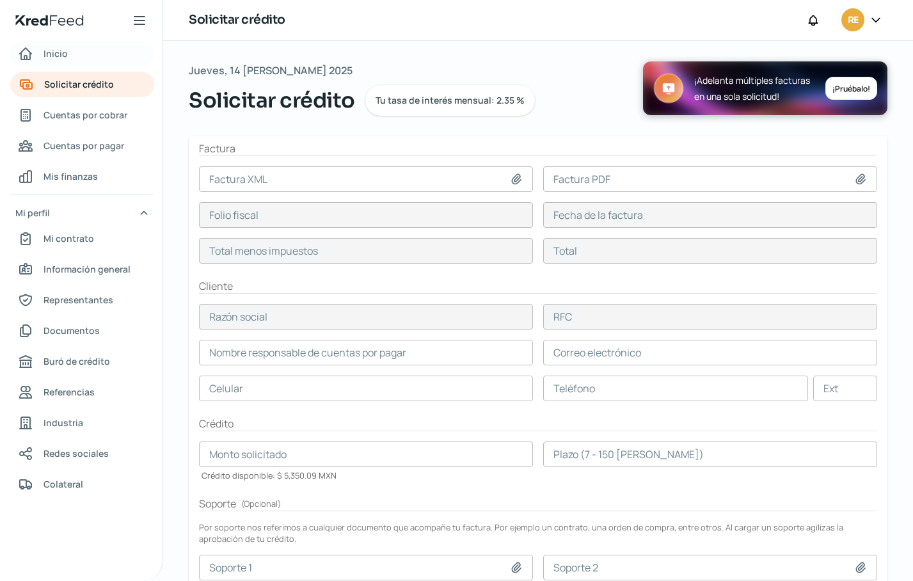
click at [58, 54] on span "Inicio" at bounding box center [56, 53] width 24 height 16
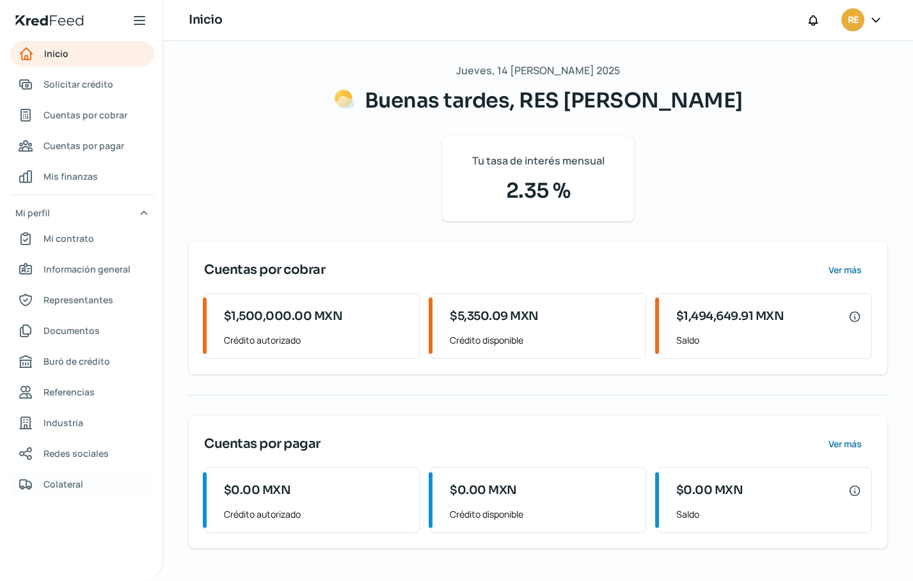
click at [68, 484] on span "Colateral" at bounding box center [64, 484] width 40 height 16
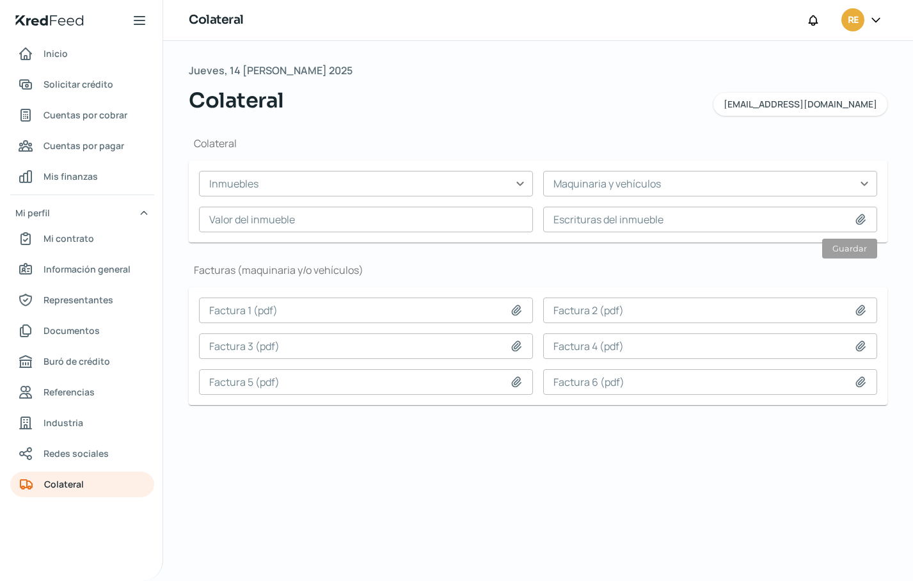
click at [866, 16] on div at bounding box center [876, 20] width 23 height 24
click at [881, 22] on icon at bounding box center [876, 19] width 13 height 13
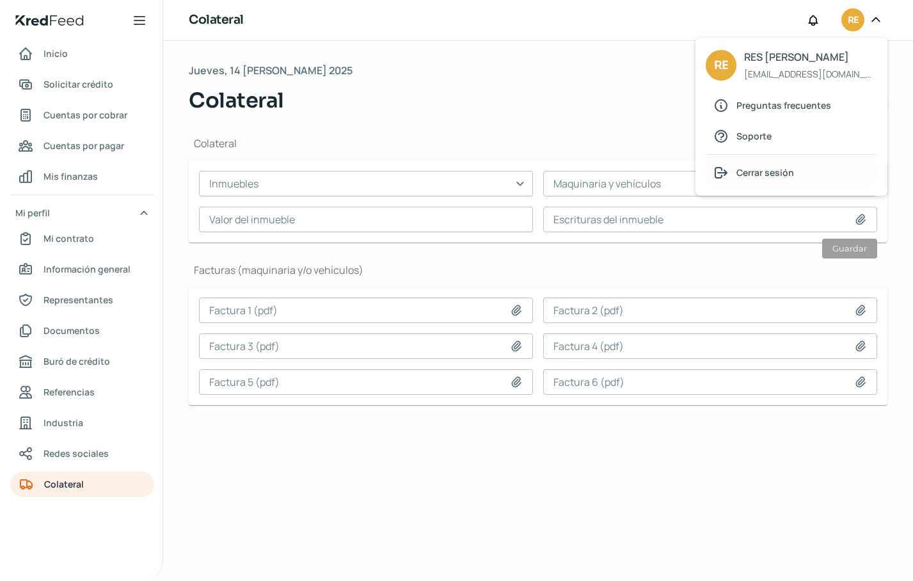
click at [758, 173] on span "Cerrar sesión" at bounding box center [766, 172] width 58 height 16
click at [717, 170] on icon at bounding box center [721, 172] width 15 height 15
click at [769, 172] on span "Cerrar sesión" at bounding box center [766, 172] width 58 height 16
